Goal: Task Accomplishment & Management: Use online tool/utility

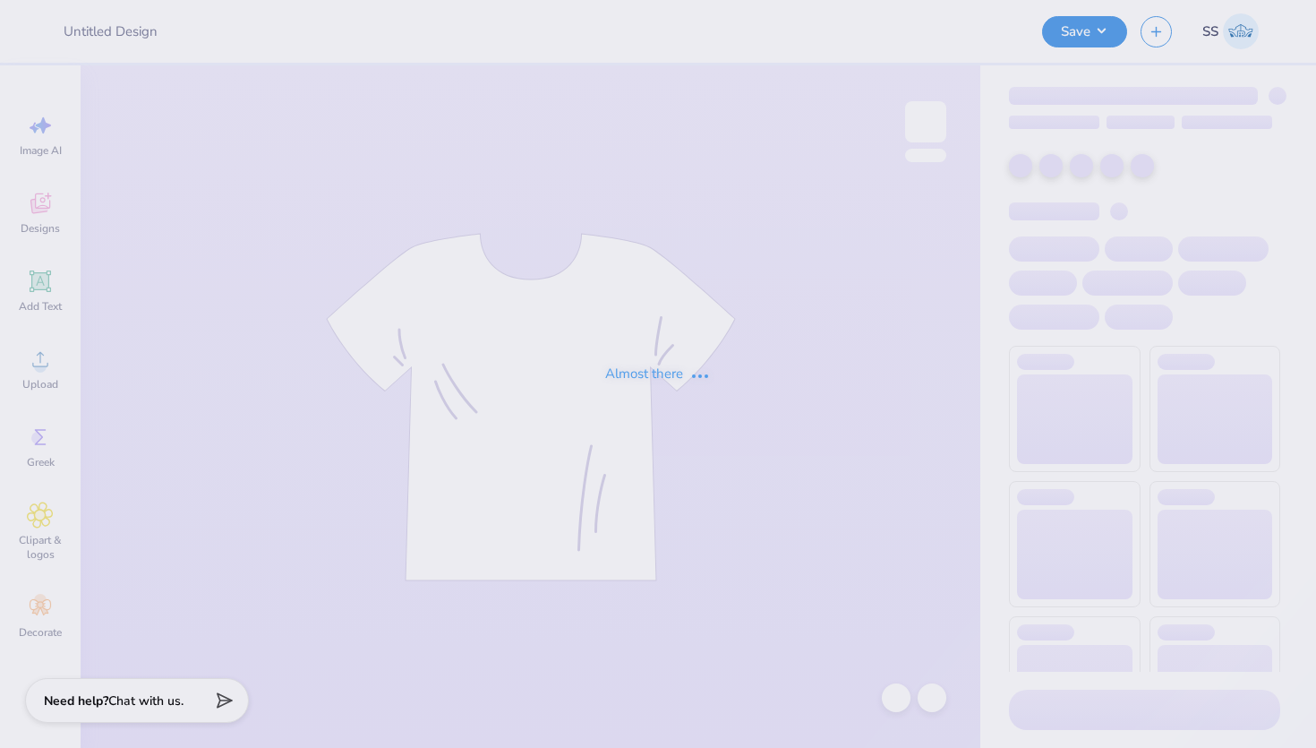
type input "Fall Merch Drop Paradigm"
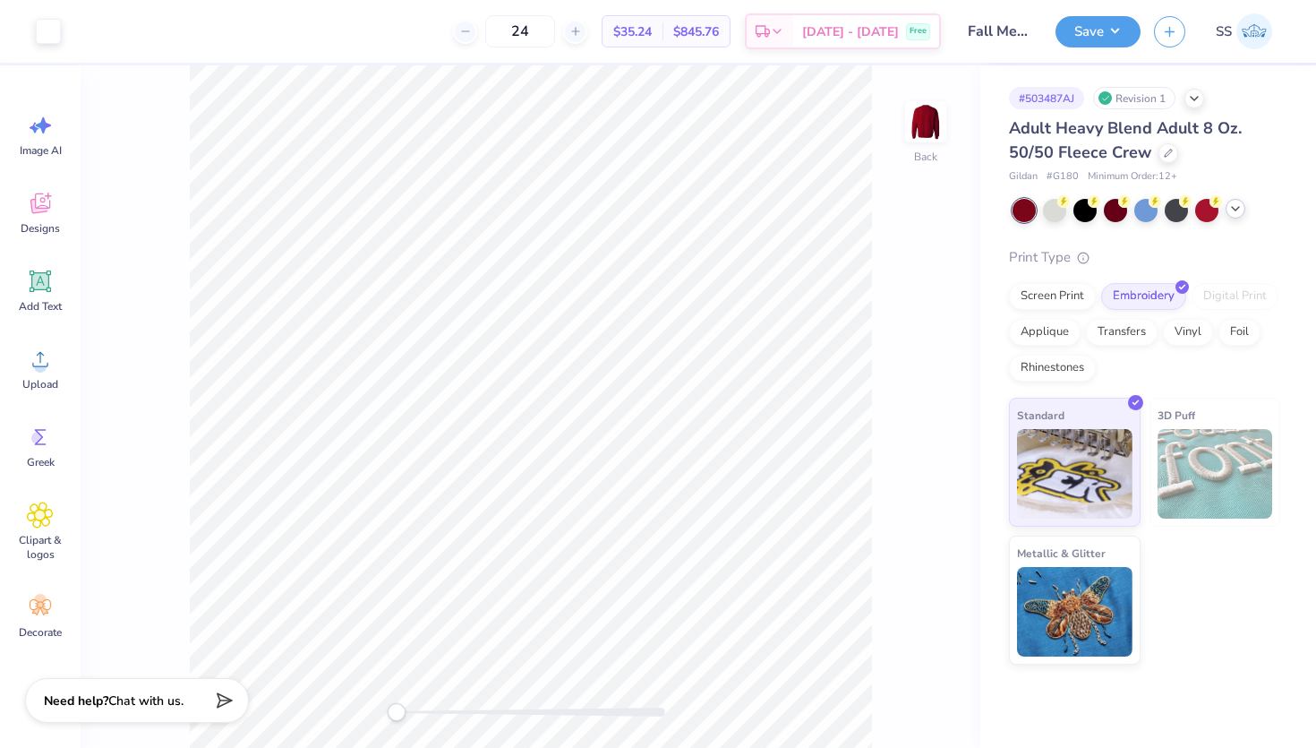
click at [1237, 205] on icon at bounding box center [1236, 208] width 14 height 14
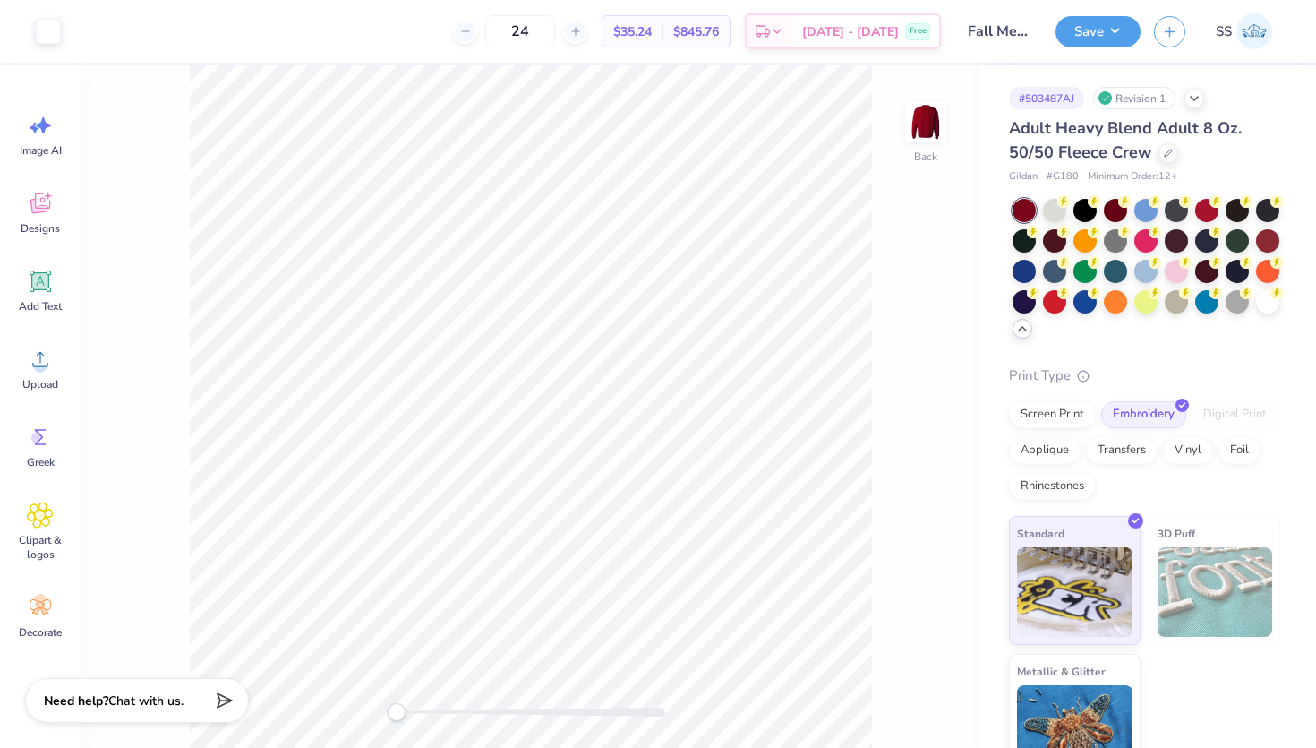
click at [652, 38] on span "$35.24" at bounding box center [632, 31] width 39 height 19
click at [1013, 269] on div at bounding box center [1024, 269] width 23 height 23
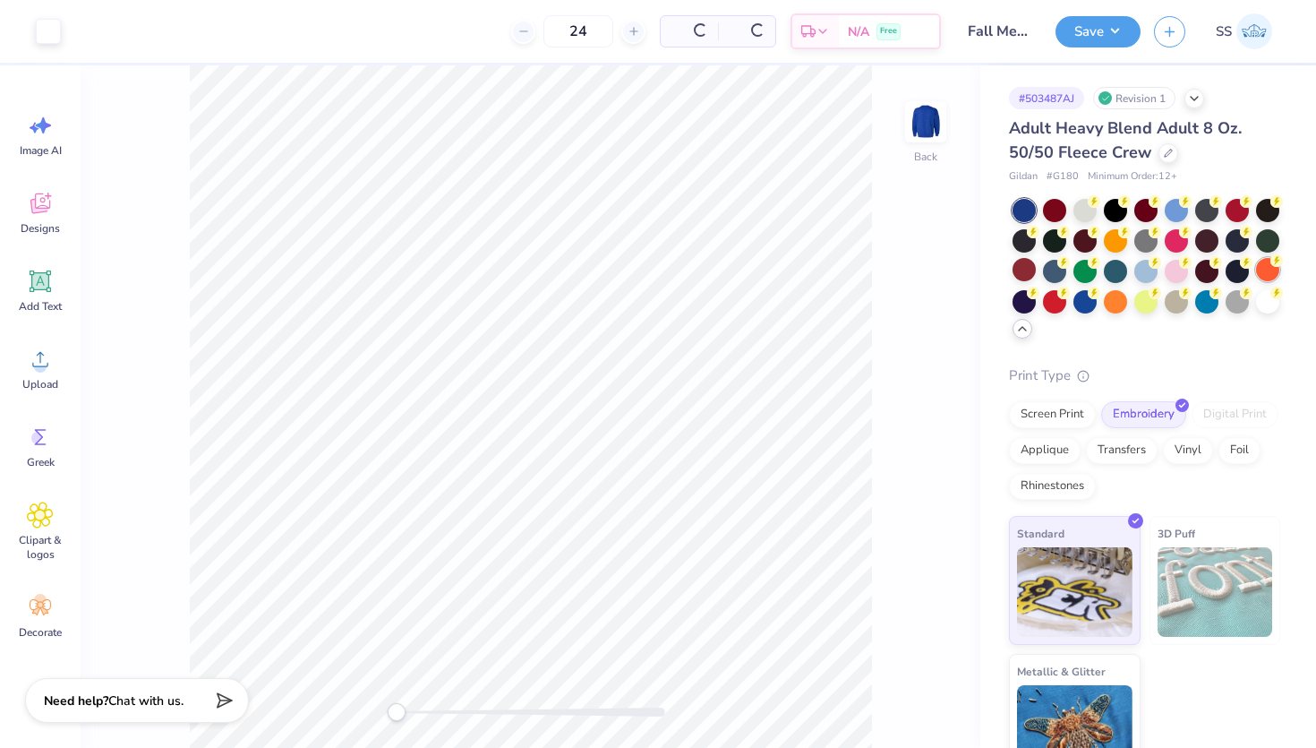
click at [1267, 267] on div at bounding box center [1267, 269] width 23 height 23
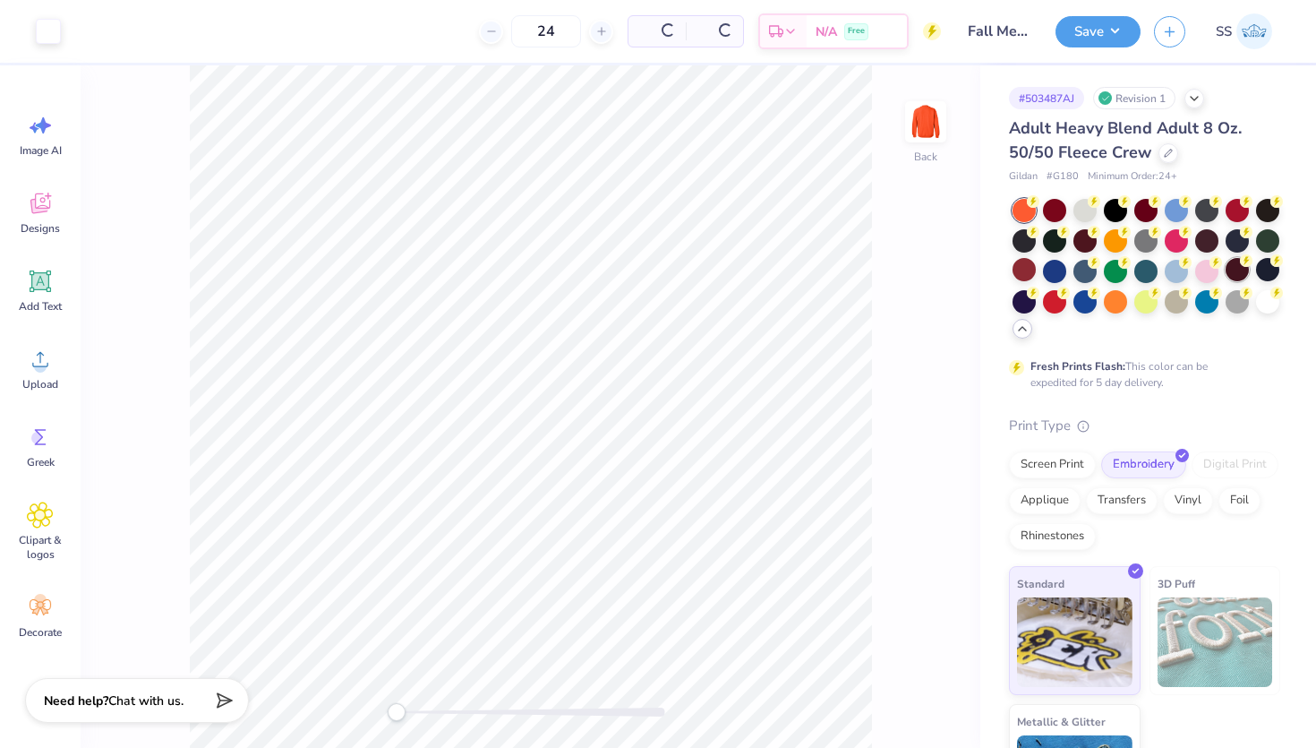
click at [1244, 267] on div at bounding box center [1237, 269] width 23 height 23
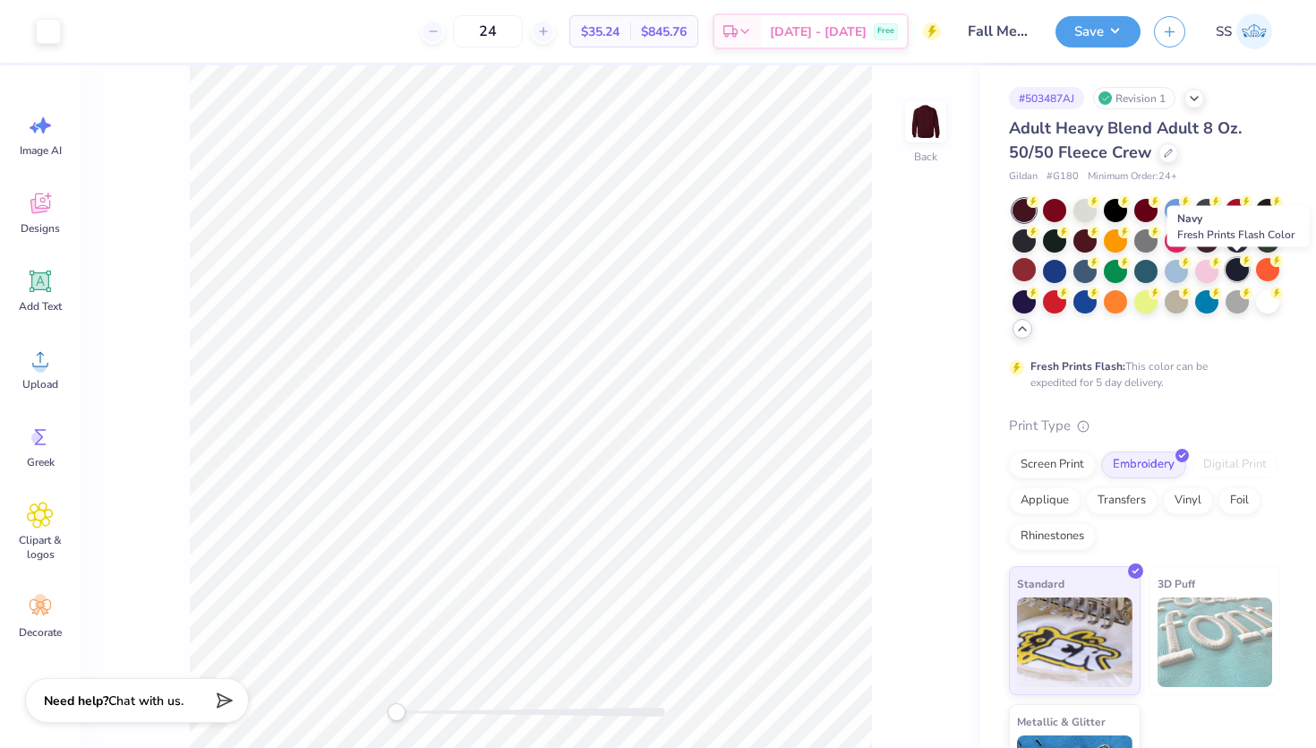
click at [1236, 268] on div at bounding box center [1237, 269] width 23 height 23
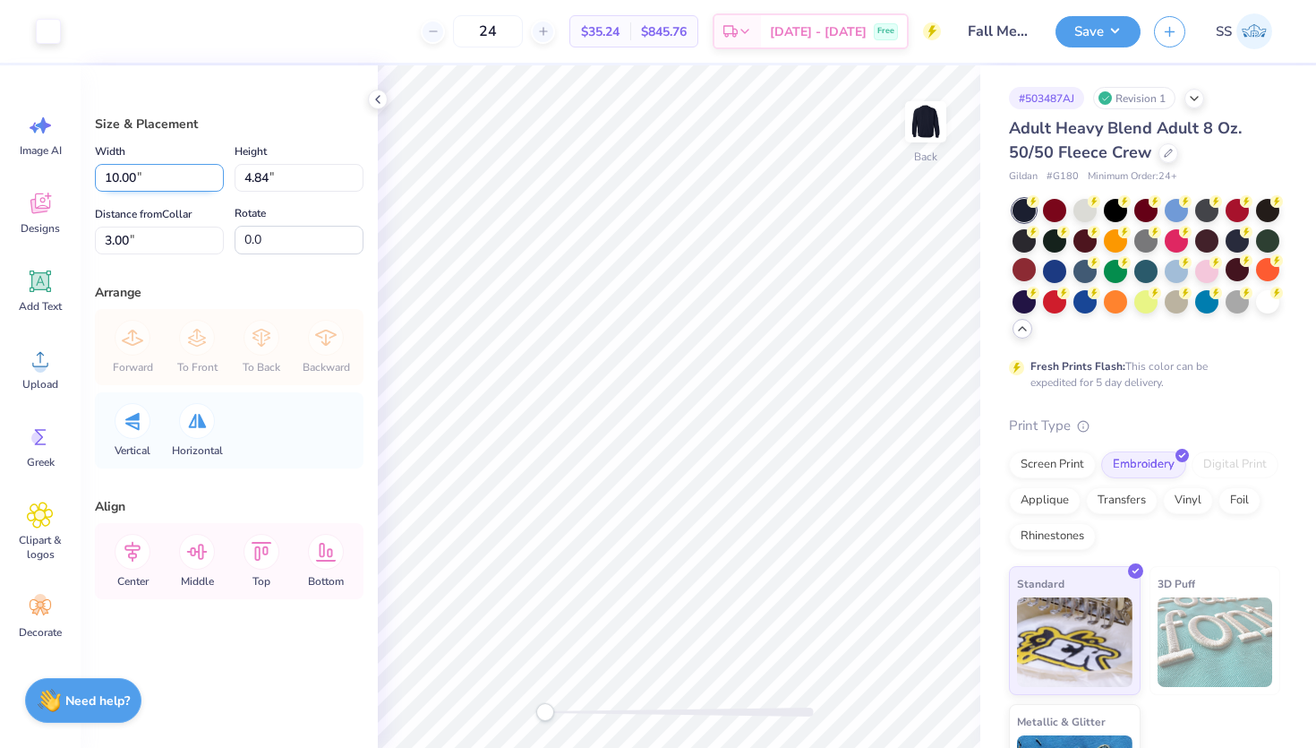
click at [177, 170] on input "10.00" at bounding box center [159, 178] width 129 height 28
click at [261, 174] on input "4.84" at bounding box center [299, 178] width 129 height 28
type input "4.00"
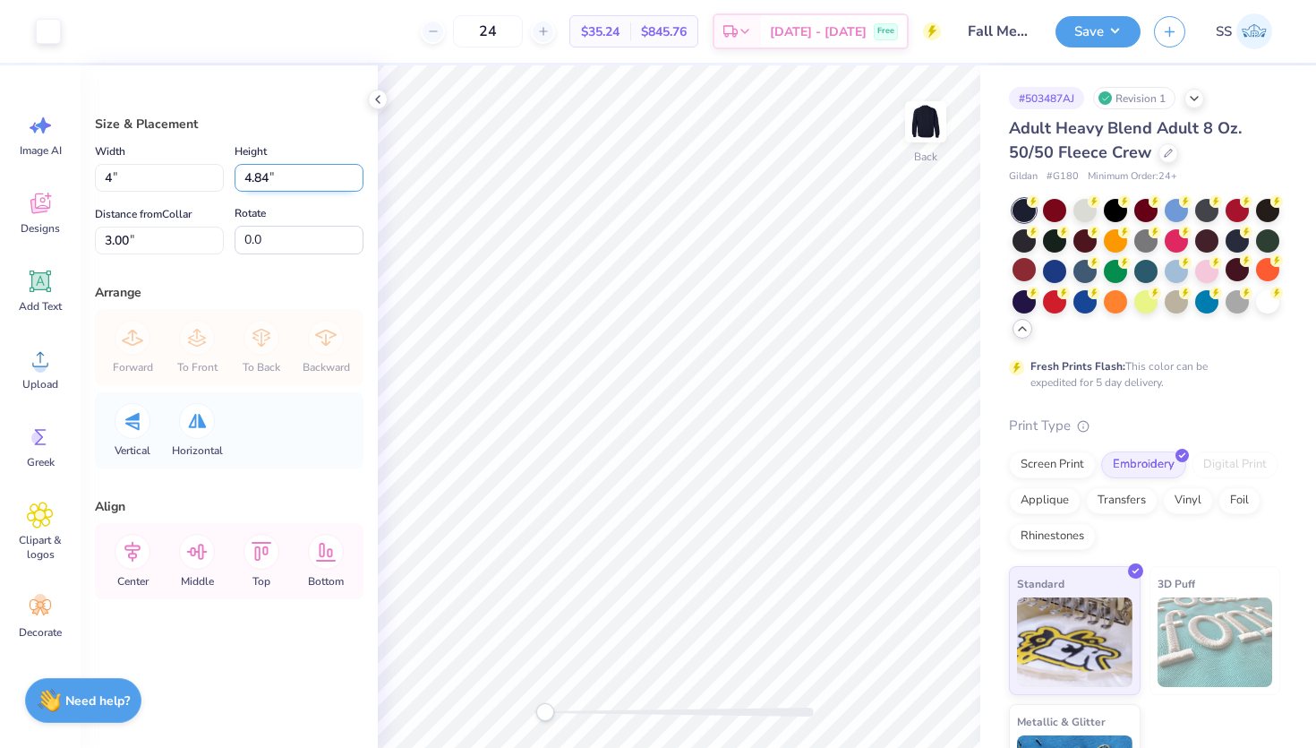
type input "1.93"
type input "4.45"
click at [261, 174] on input "1.93" at bounding box center [299, 178] width 129 height 28
type input "4"
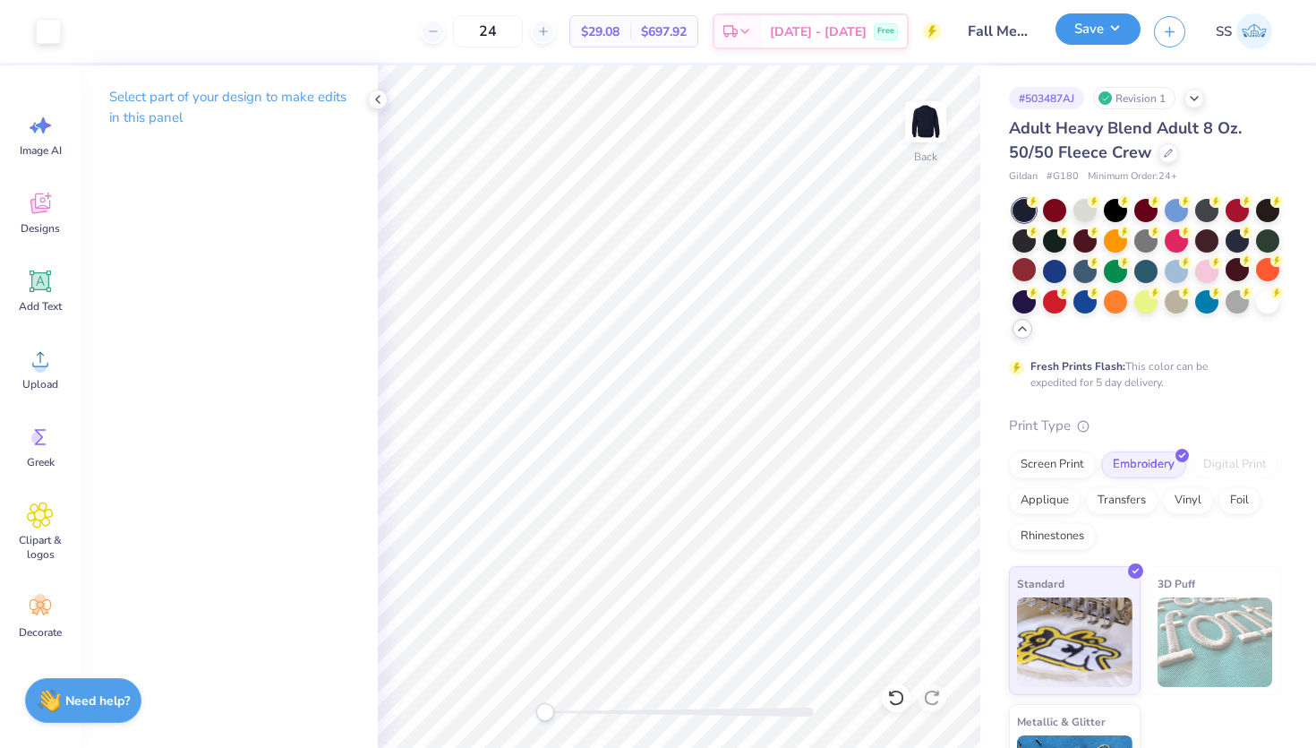
click at [1073, 34] on button "Save" at bounding box center [1098, 28] width 85 height 31
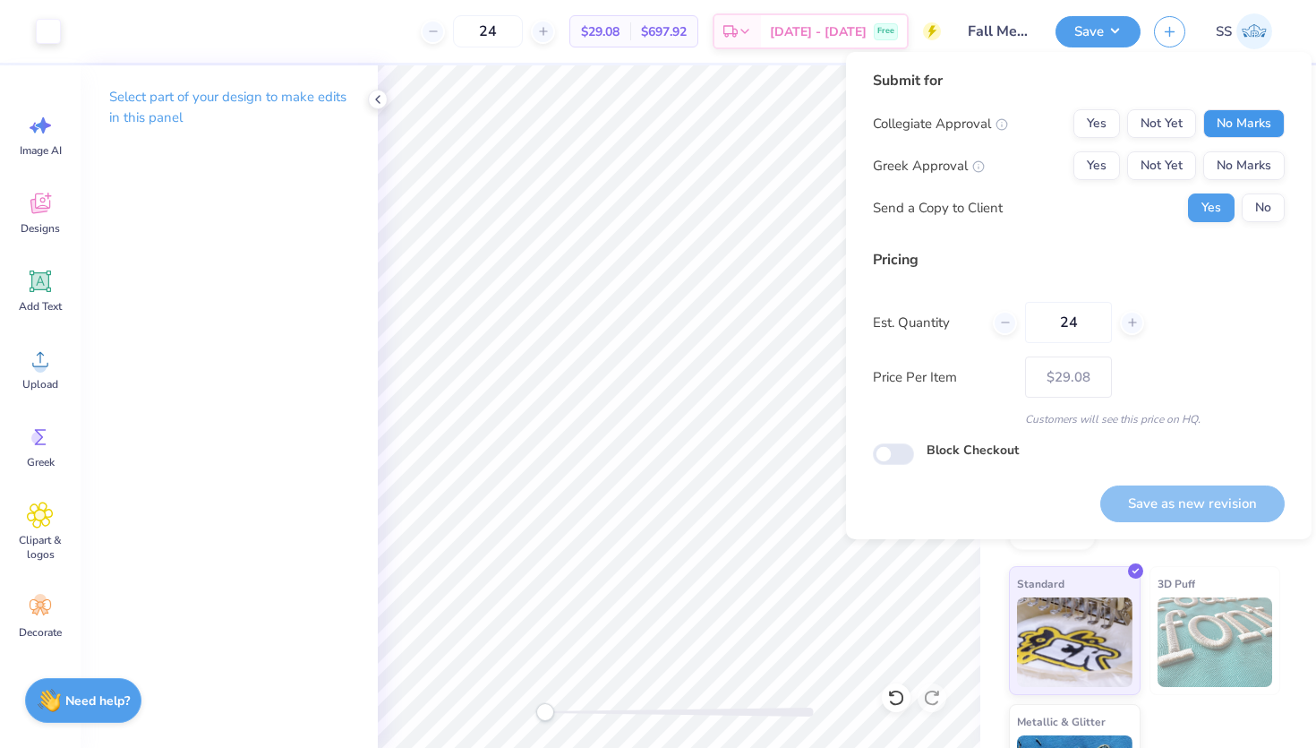
click at [1215, 109] on button "No Marks" at bounding box center [1243, 123] width 81 height 29
click at [1224, 150] on div "Collegiate Approval Yes Not Yet No Marks Greek Approval Yes Not Yet No Marks Se…" at bounding box center [1079, 165] width 412 height 113
click at [1226, 168] on button "No Marks" at bounding box center [1243, 165] width 81 height 29
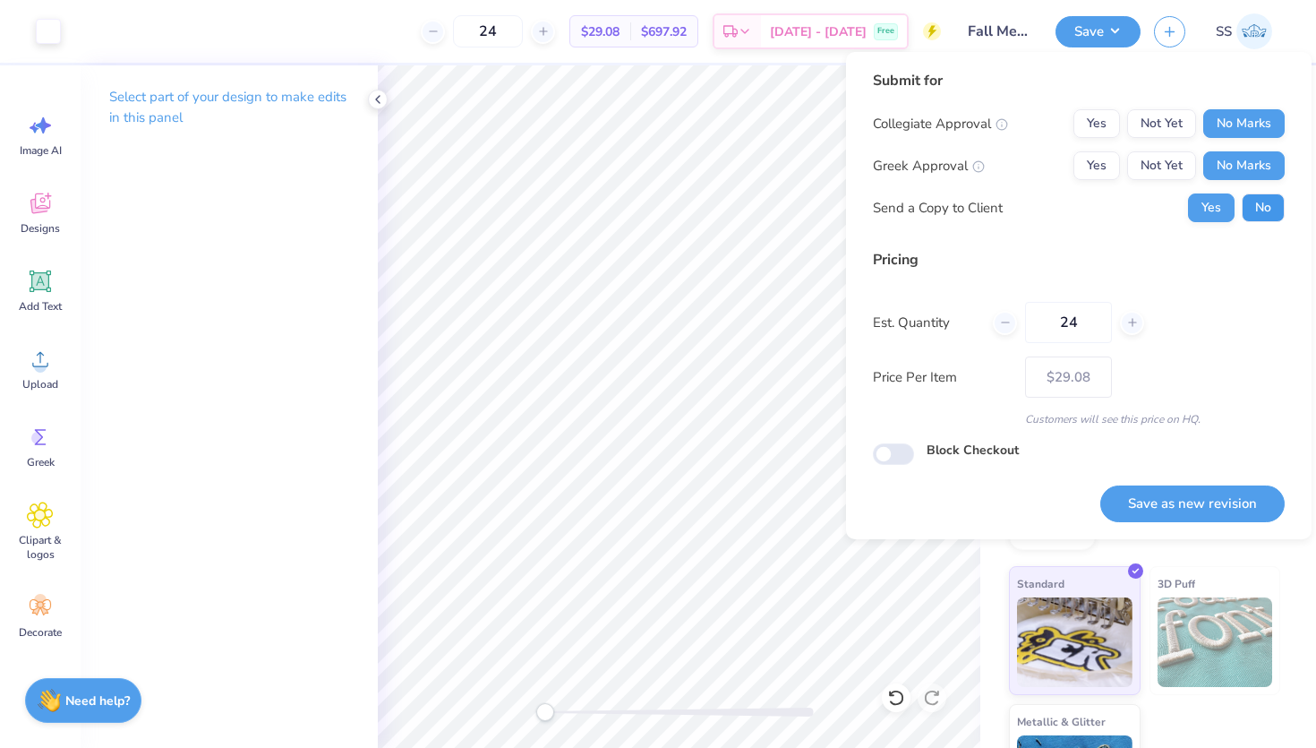
click at [1252, 217] on button "No" at bounding box center [1263, 207] width 43 height 29
click at [1158, 504] on button "Save as new revision" at bounding box center [1192, 503] width 184 height 37
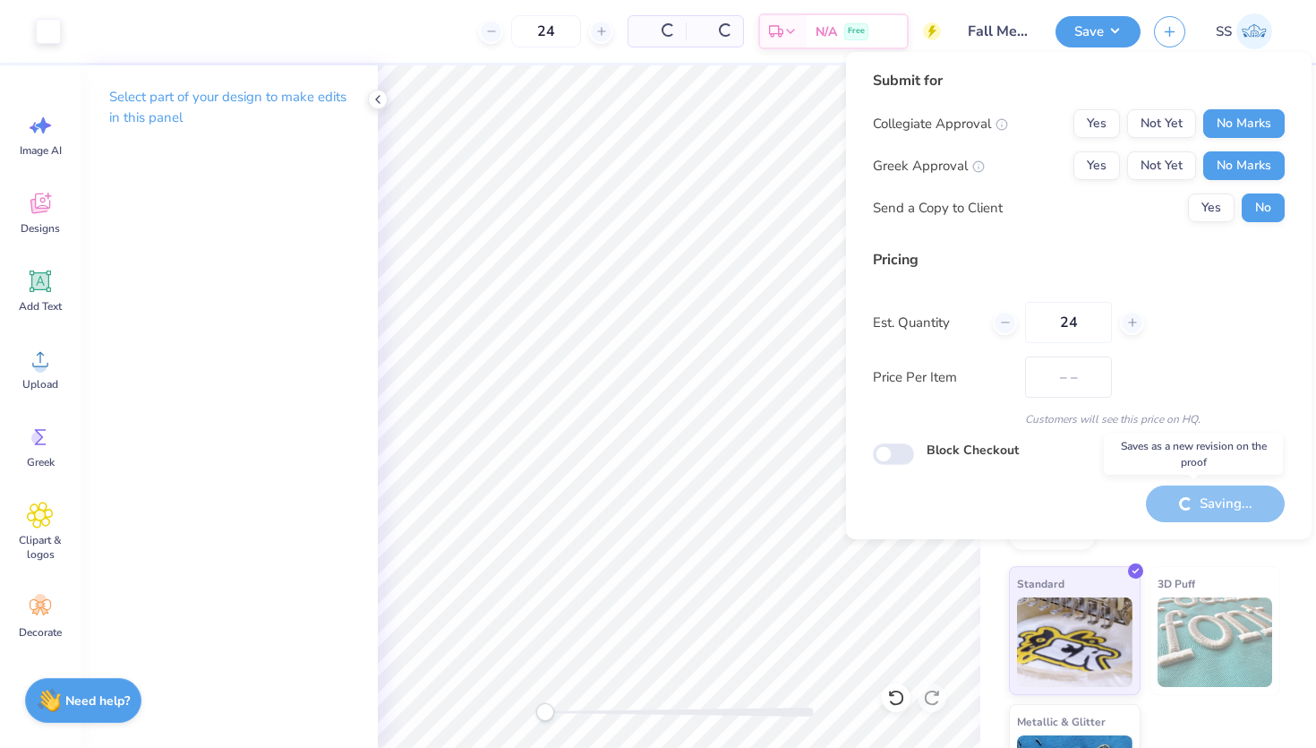
type input "$29.08"
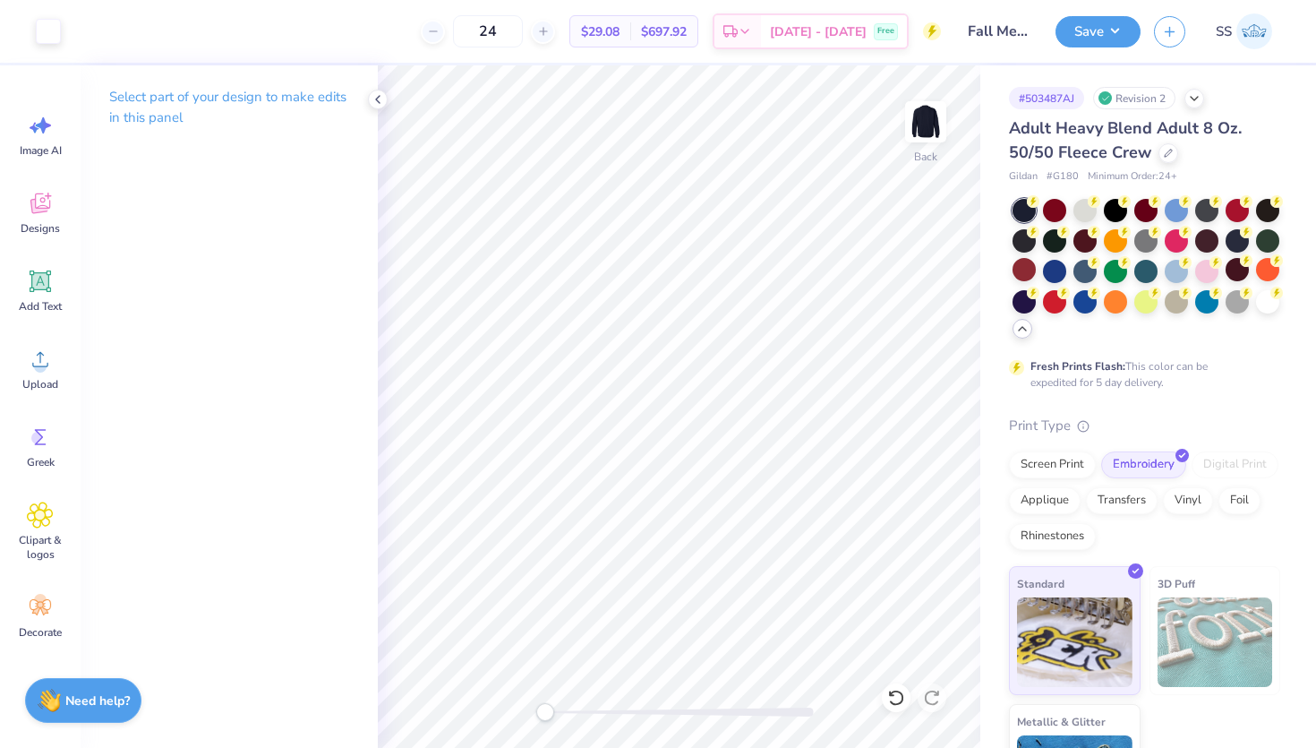
click at [1111, 21] on div "Design Saved" at bounding box center [1143, 17] width 318 height 7
click at [1113, 29] on button "Save" at bounding box center [1098, 28] width 85 height 31
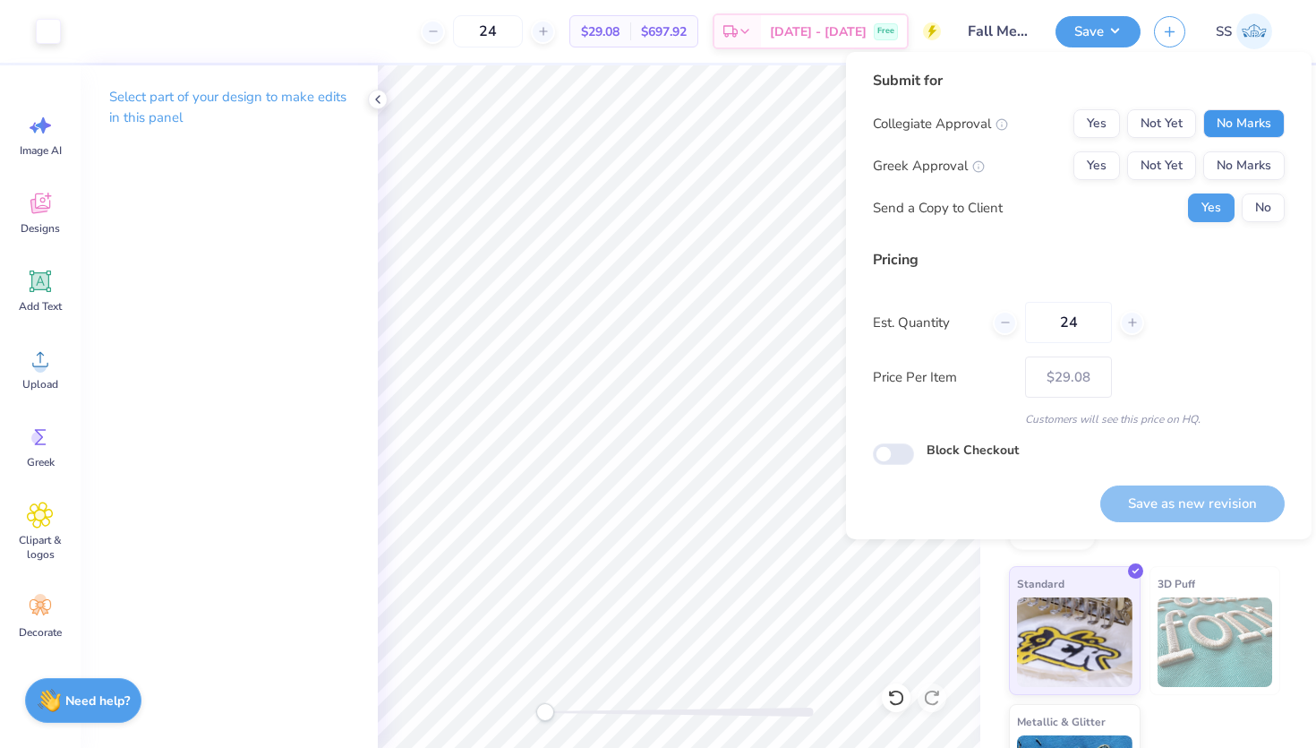
click at [1253, 129] on button "No Marks" at bounding box center [1243, 123] width 81 height 29
click at [1253, 159] on button "No Marks" at bounding box center [1243, 165] width 81 height 29
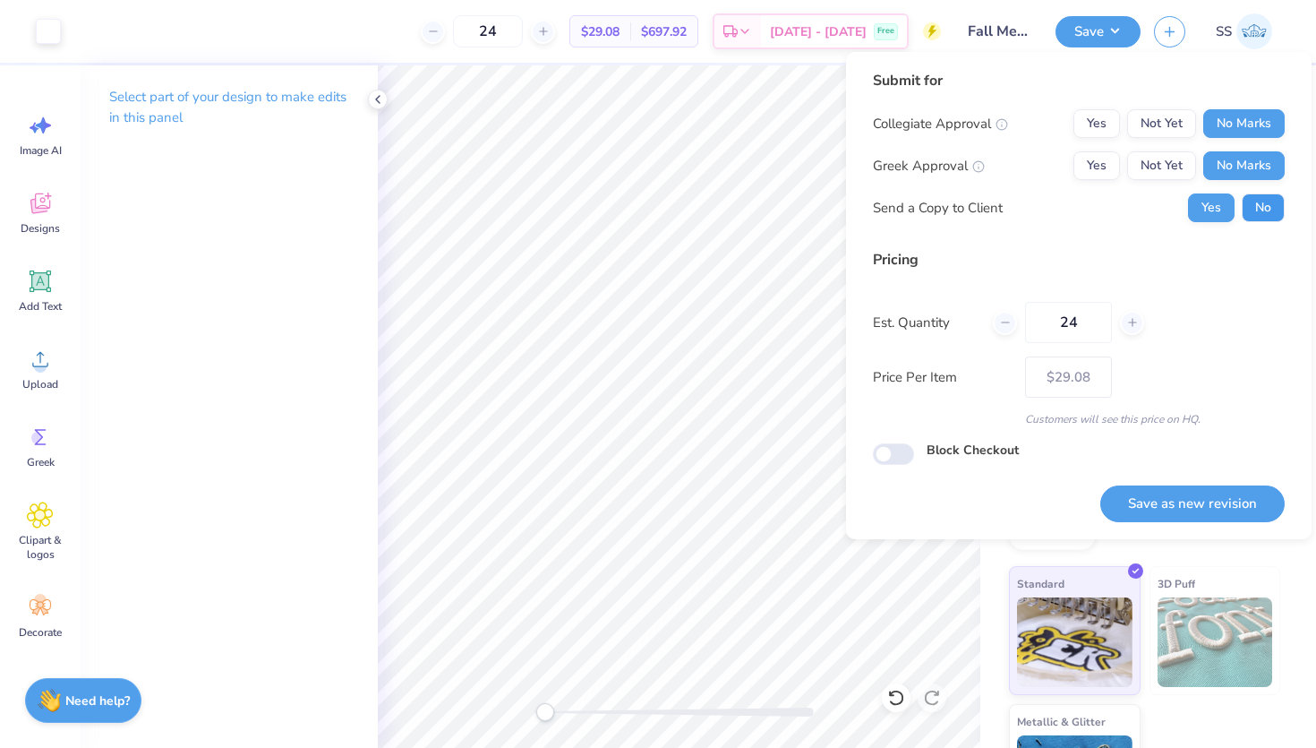
click at [1257, 197] on button "No" at bounding box center [1263, 207] width 43 height 29
click at [1178, 511] on button "Save as new revision" at bounding box center [1192, 503] width 184 height 37
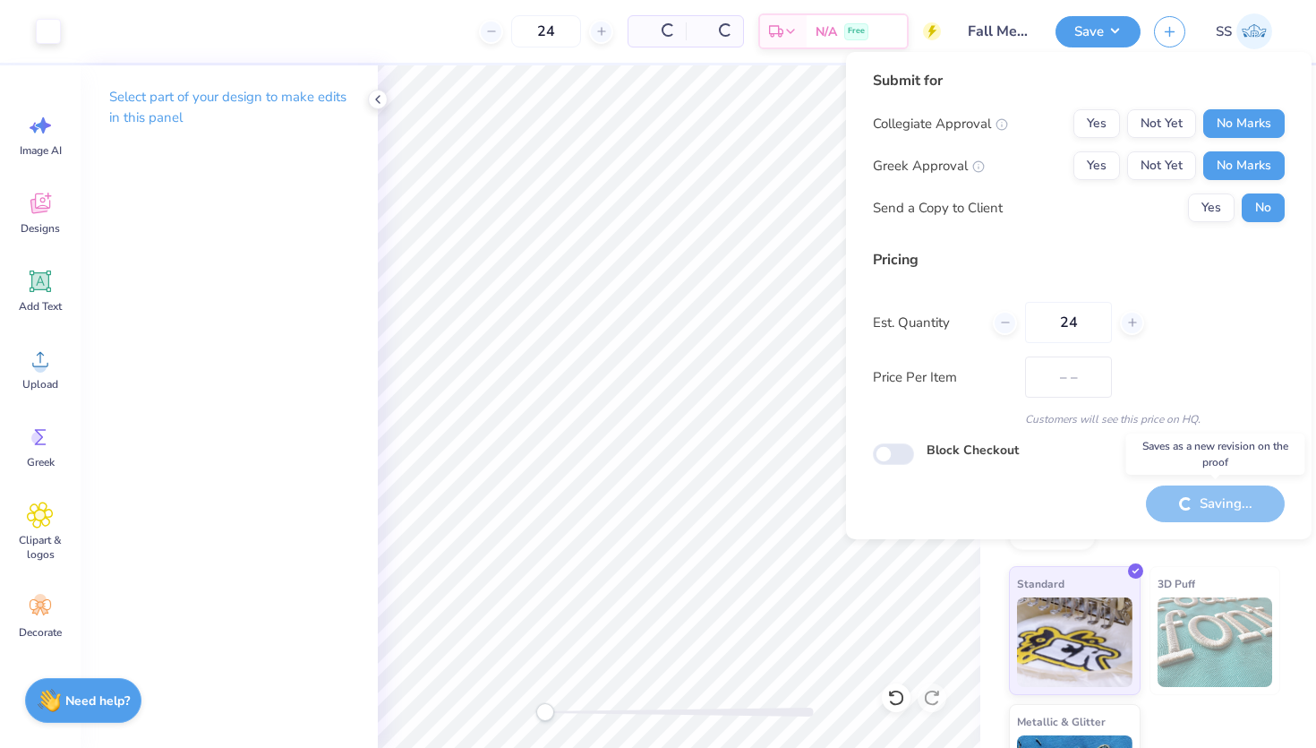
type input "$29.08"
